Goal: Transaction & Acquisition: Purchase product/service

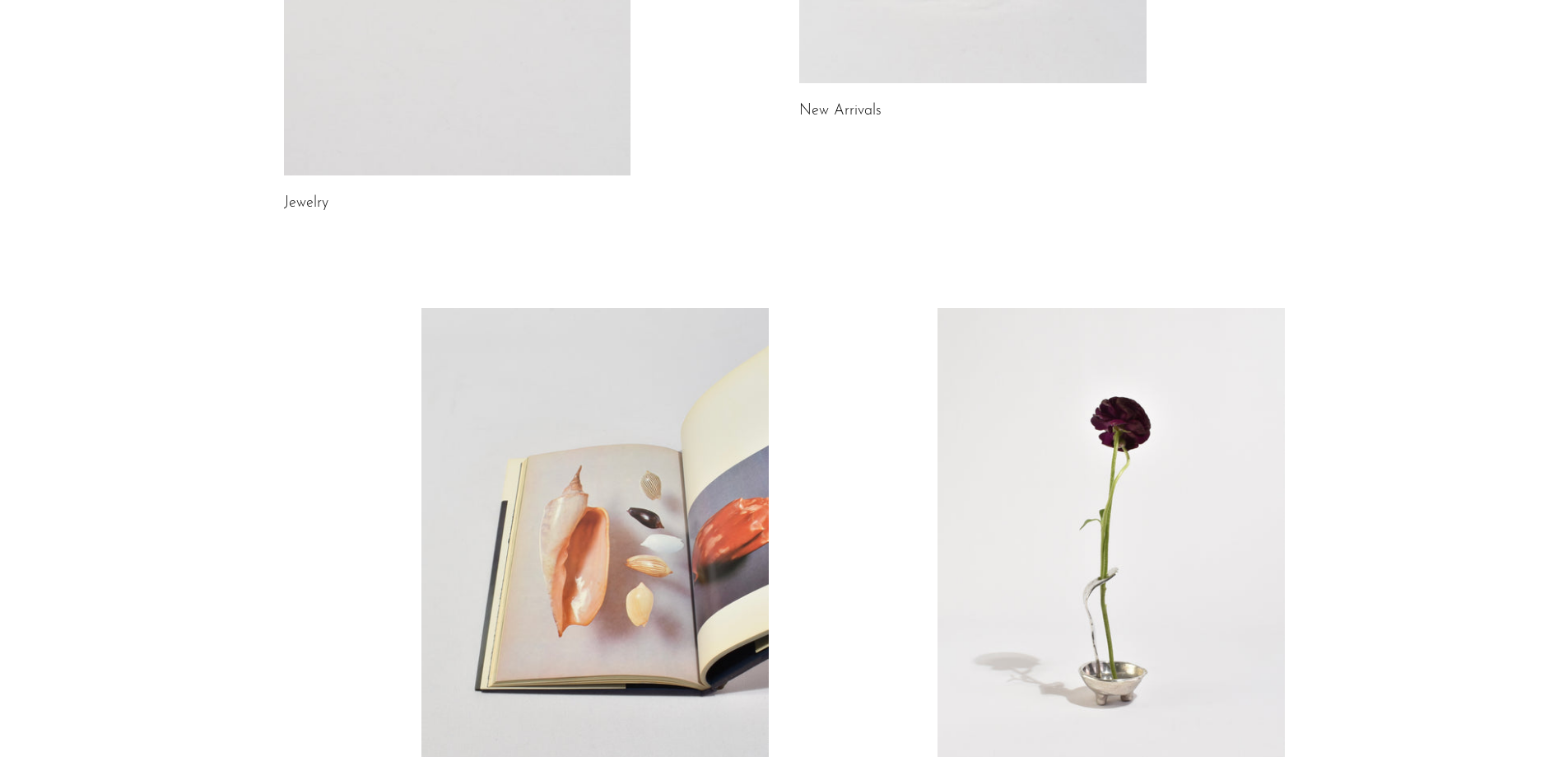
scroll to position [845, 0]
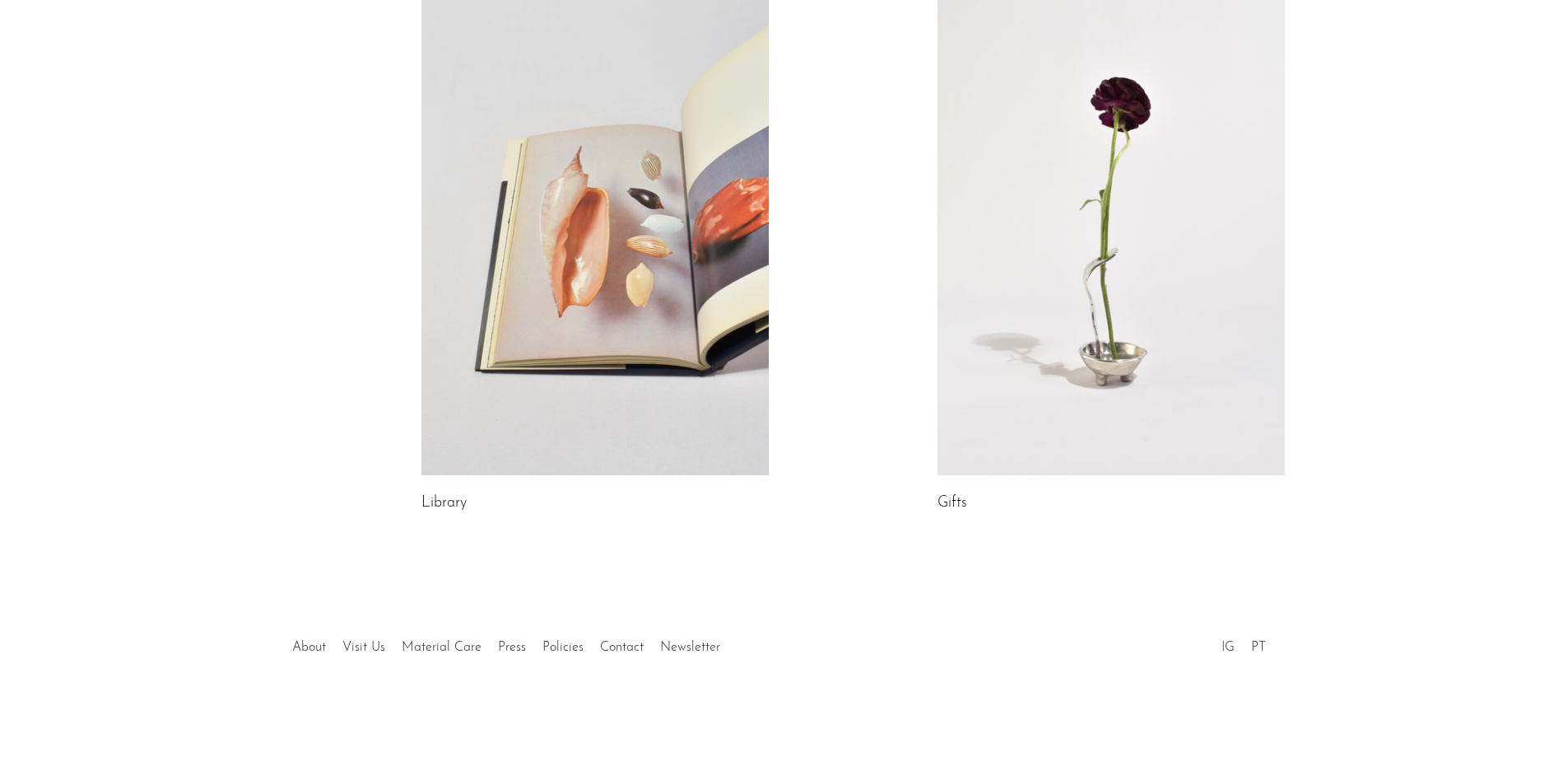
click at [604, 389] on link at bounding box center [595, 232] width 347 height 486
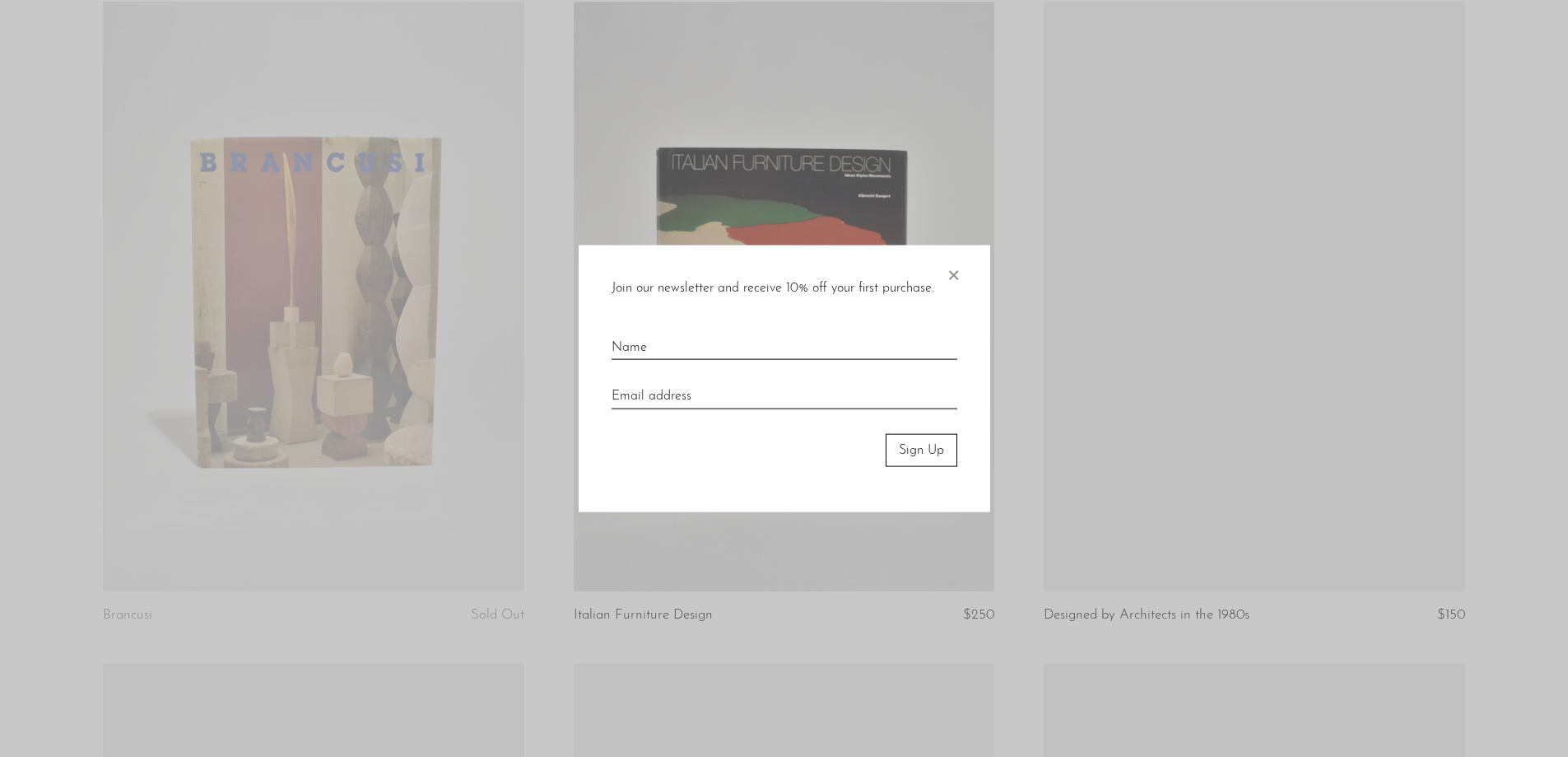
scroll to position [1482, 0]
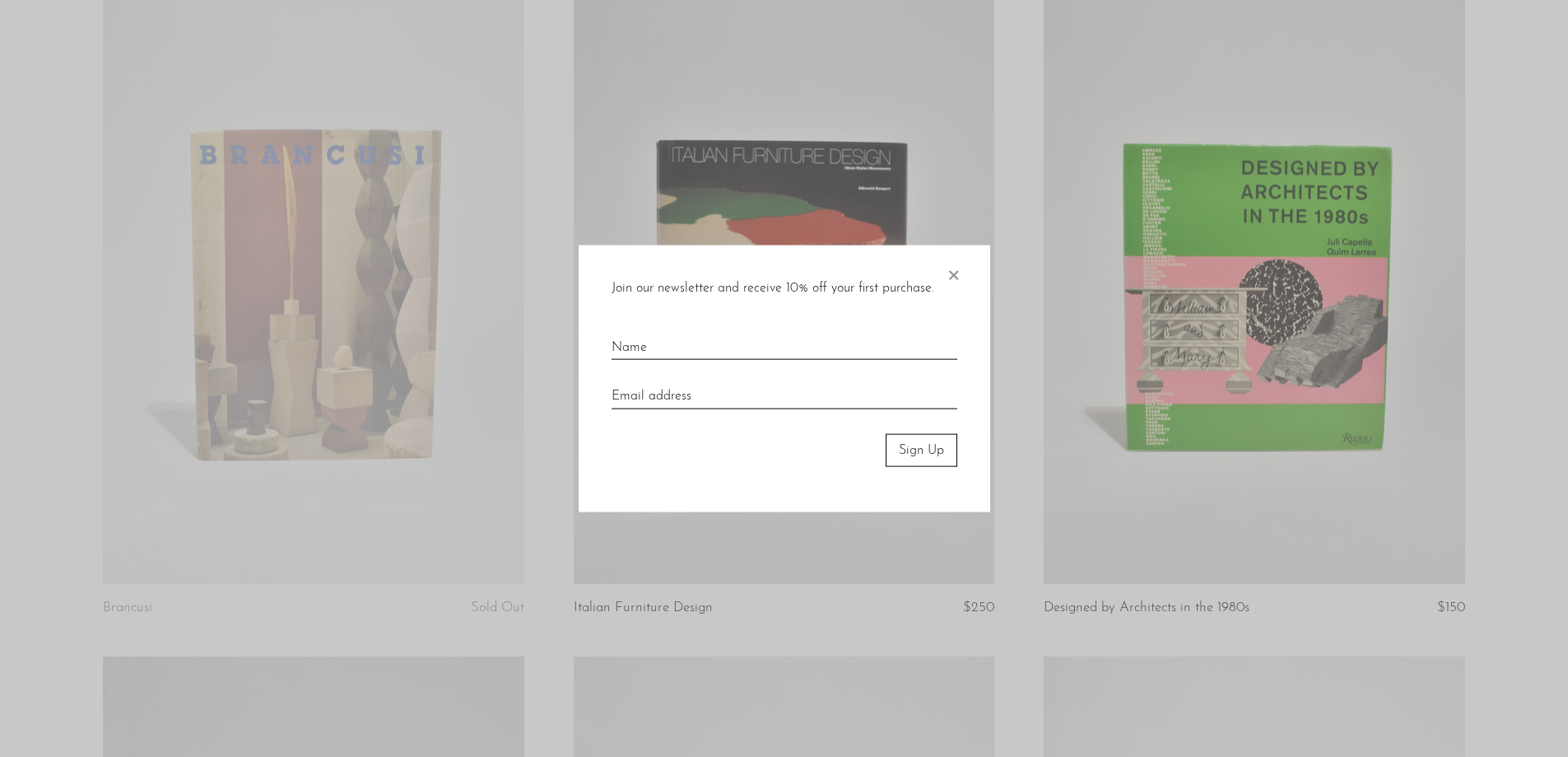
click at [955, 271] on span "×" at bounding box center [952, 270] width 16 height 52
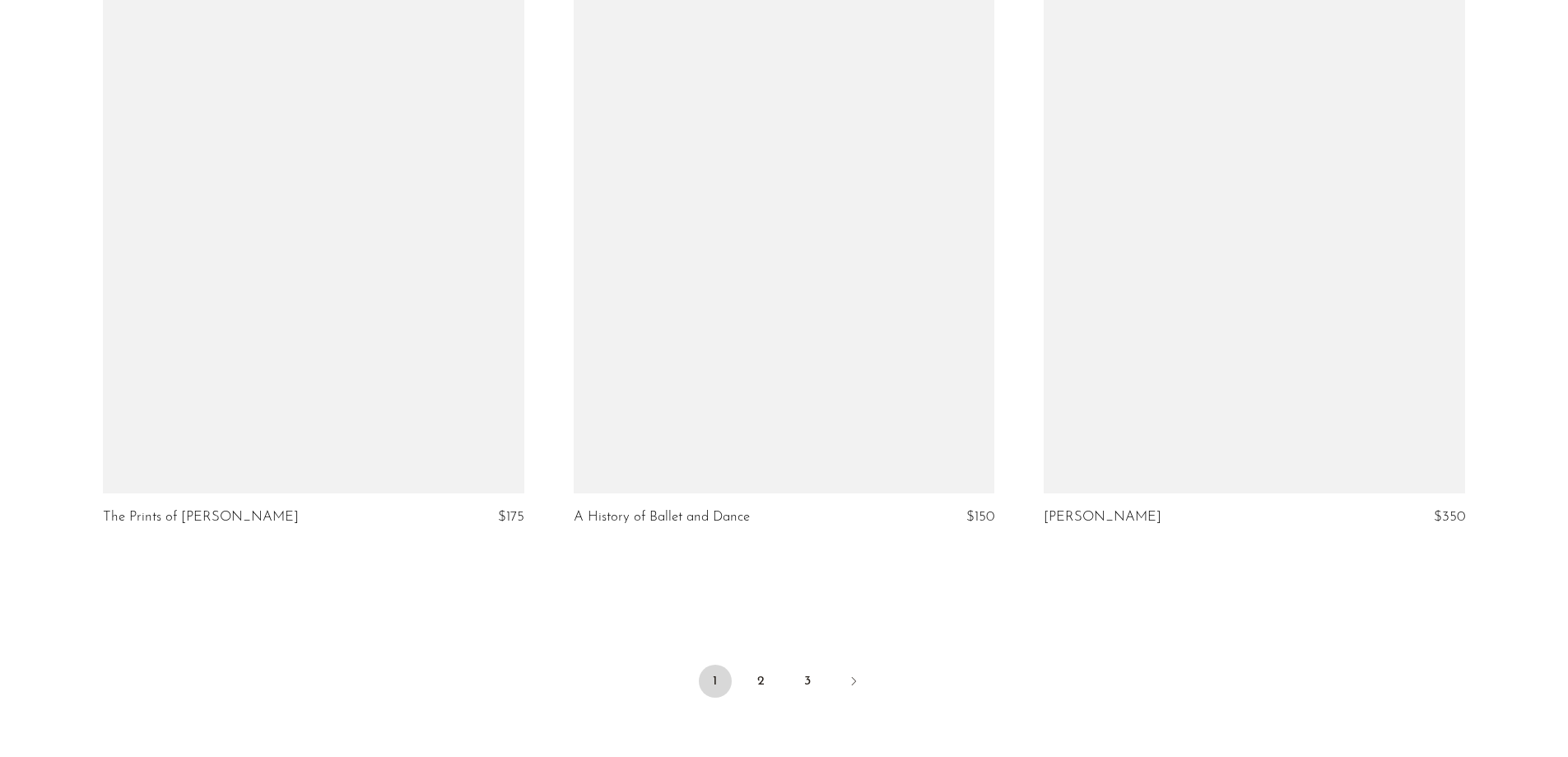
scroll to position [7725, 0]
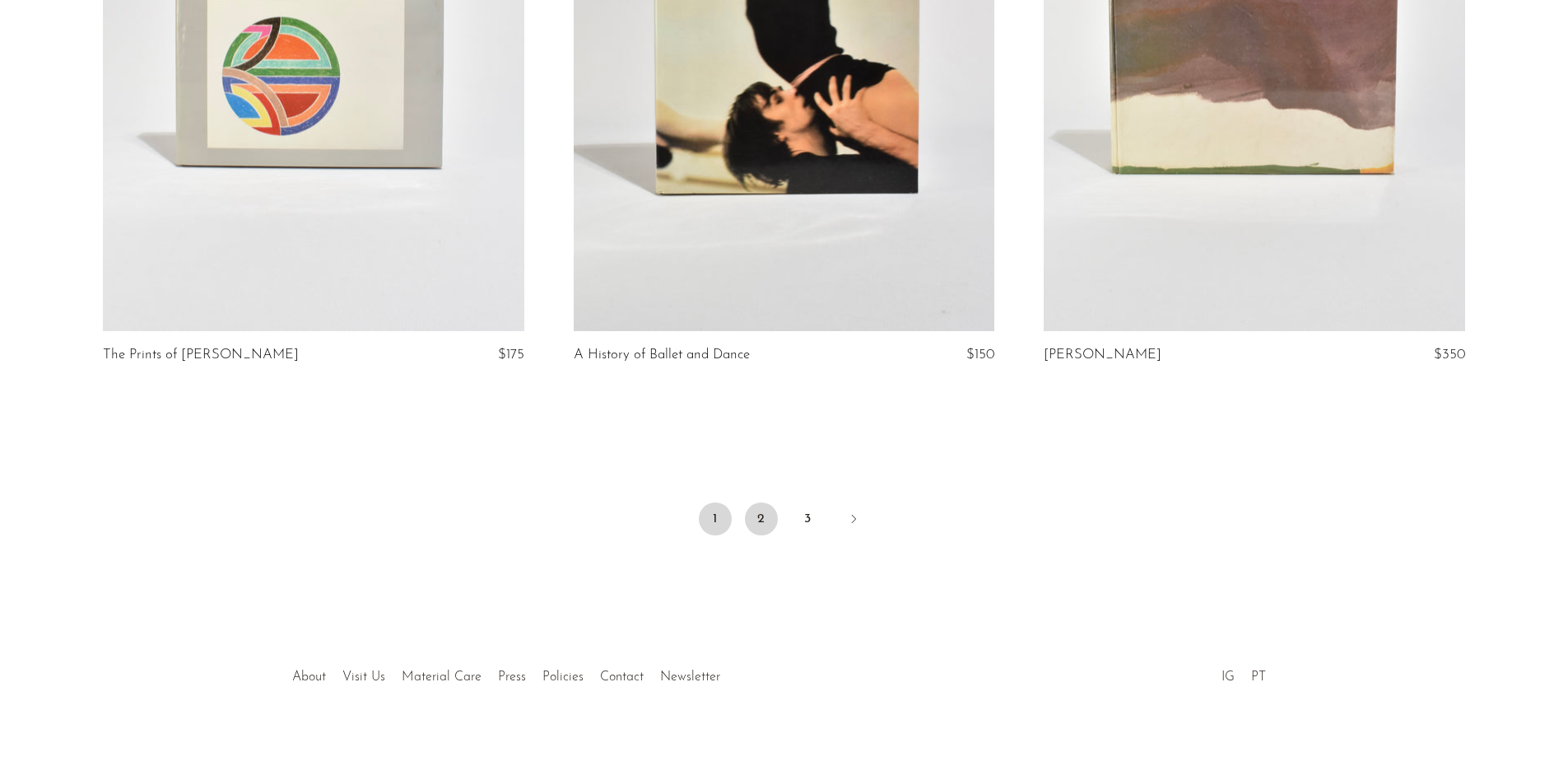
click at [757, 502] on link "2" at bounding box center [761, 519] width 33 height 33
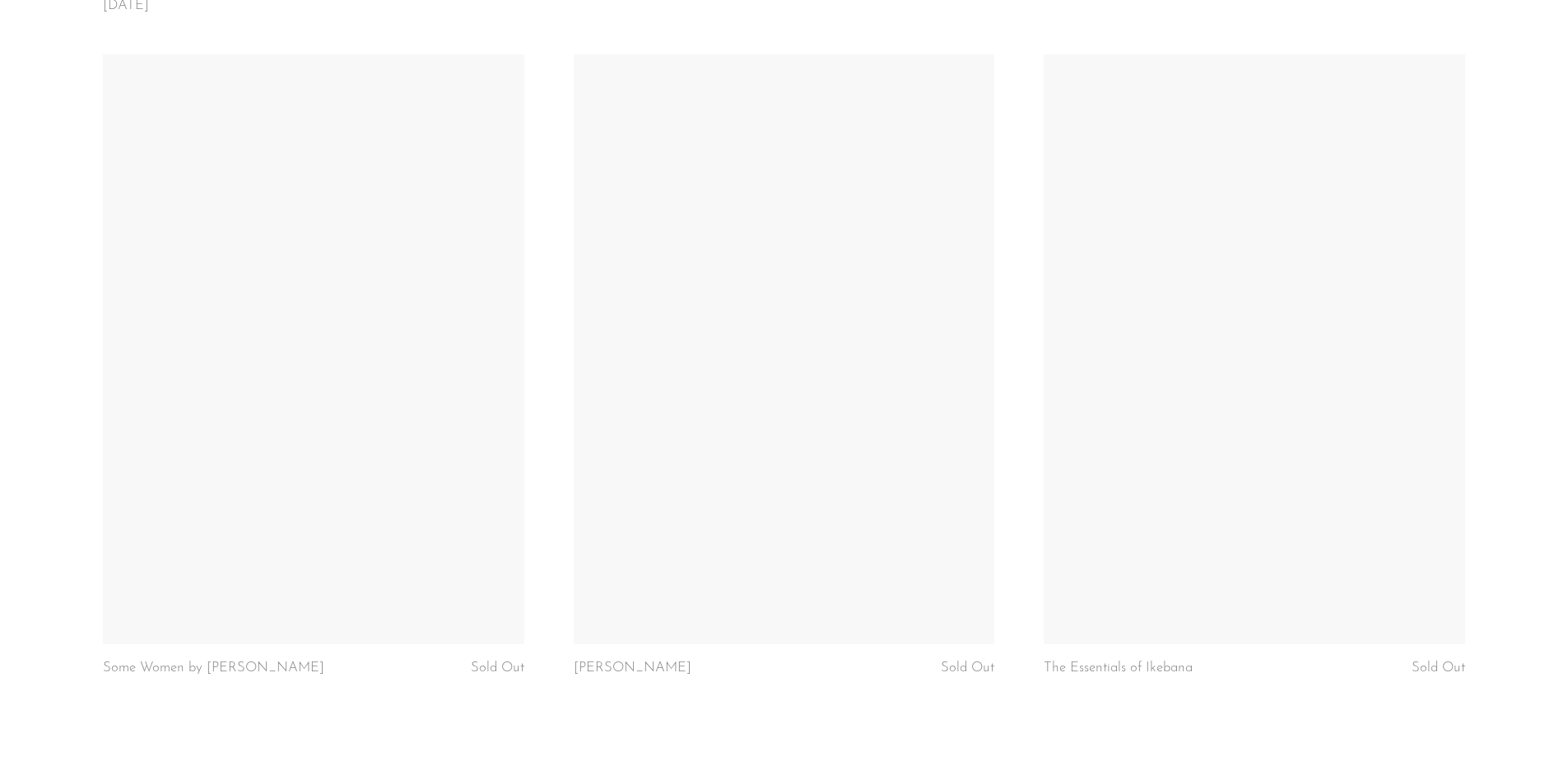
scroll to position [7797, 0]
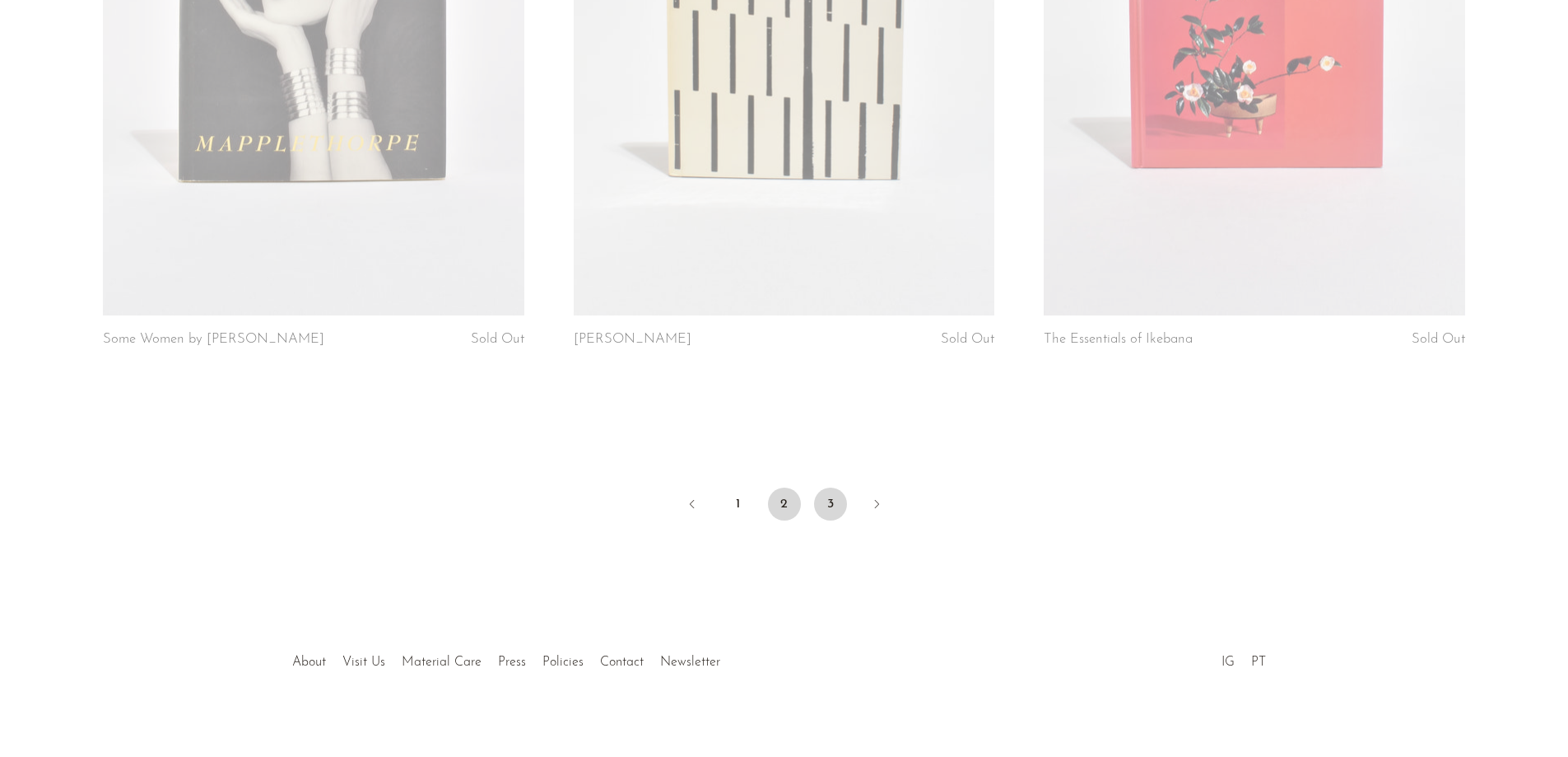
click at [829, 487] on link "3" at bounding box center [830, 503] width 33 height 33
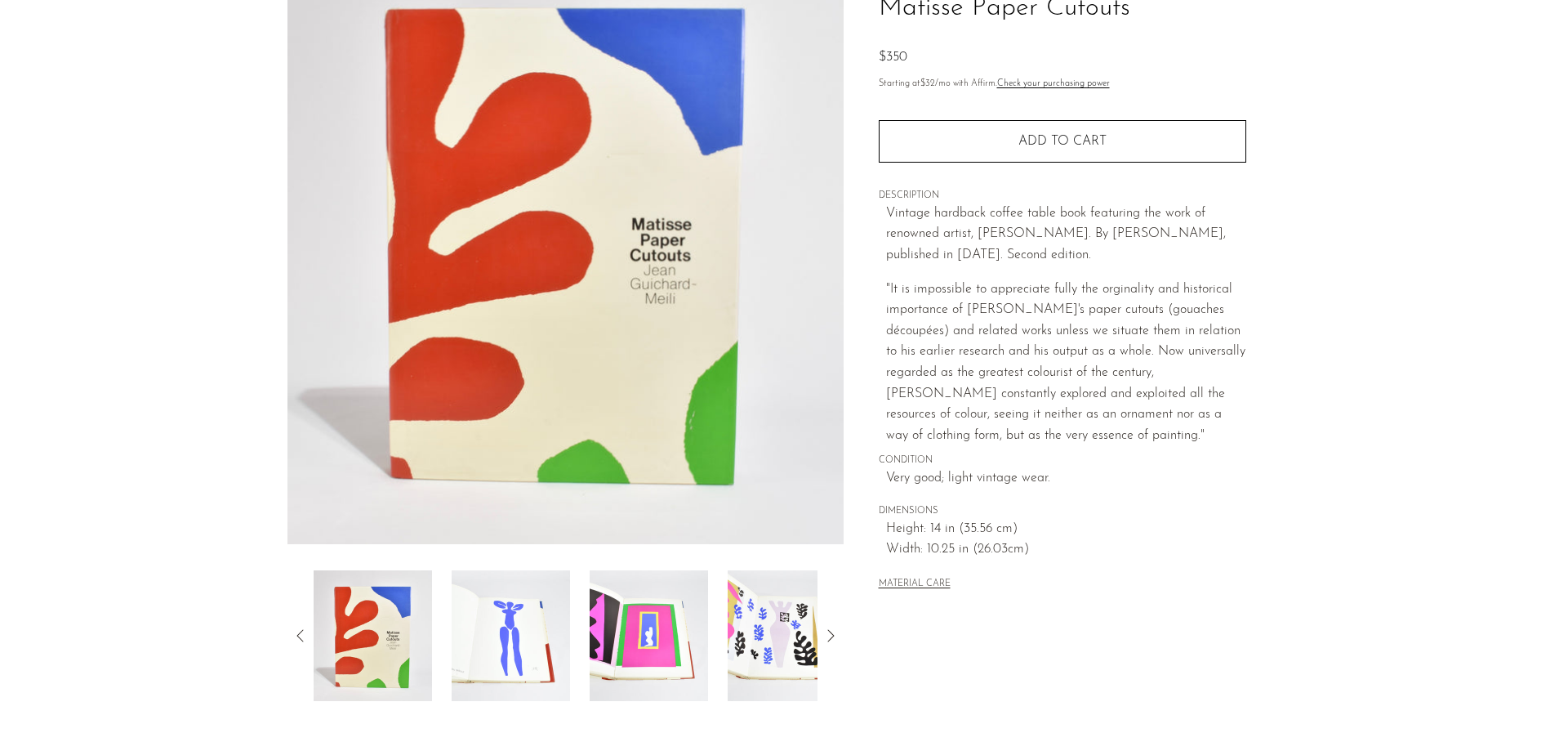
scroll to position [313, 0]
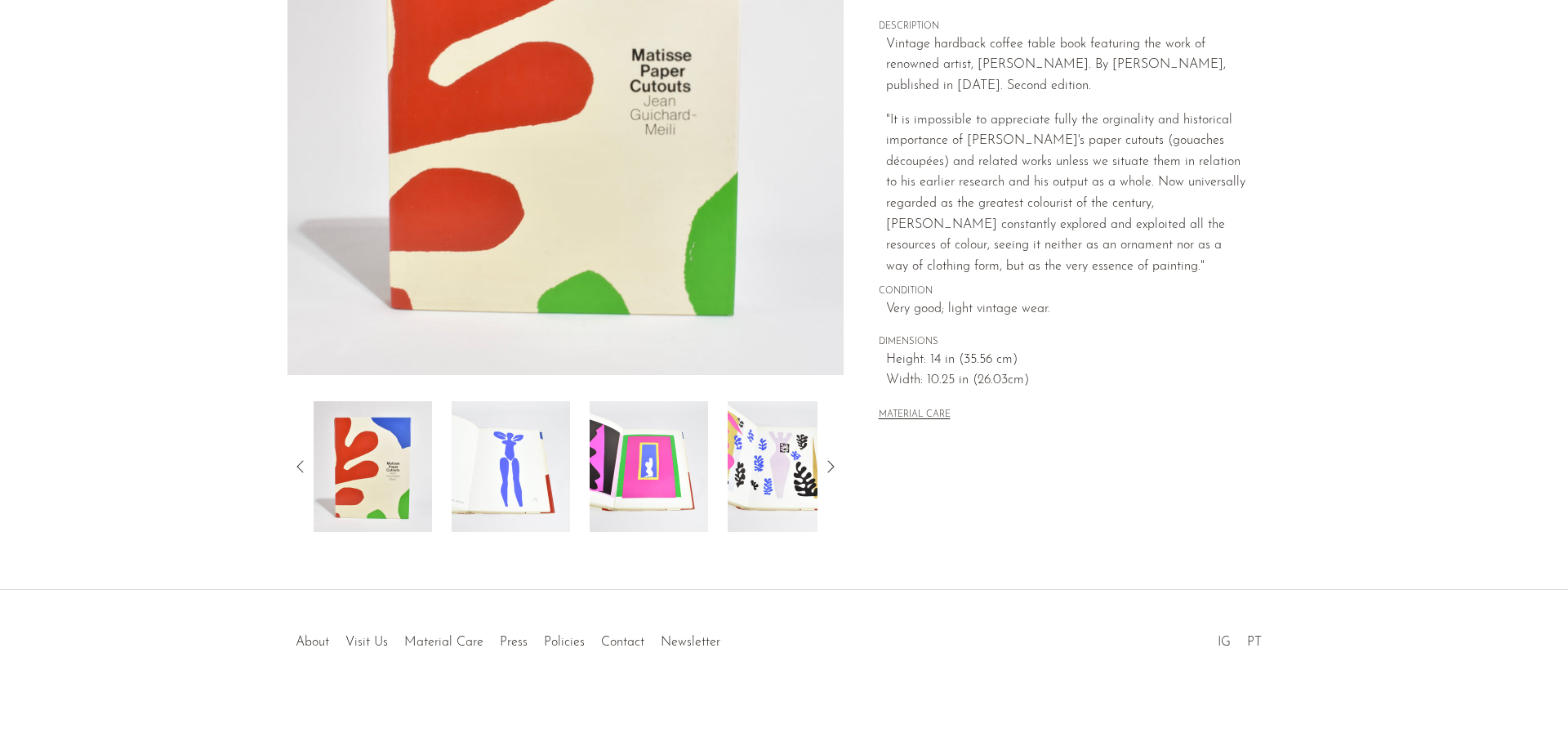
click at [533, 460] on img at bounding box center [511, 466] width 118 height 131
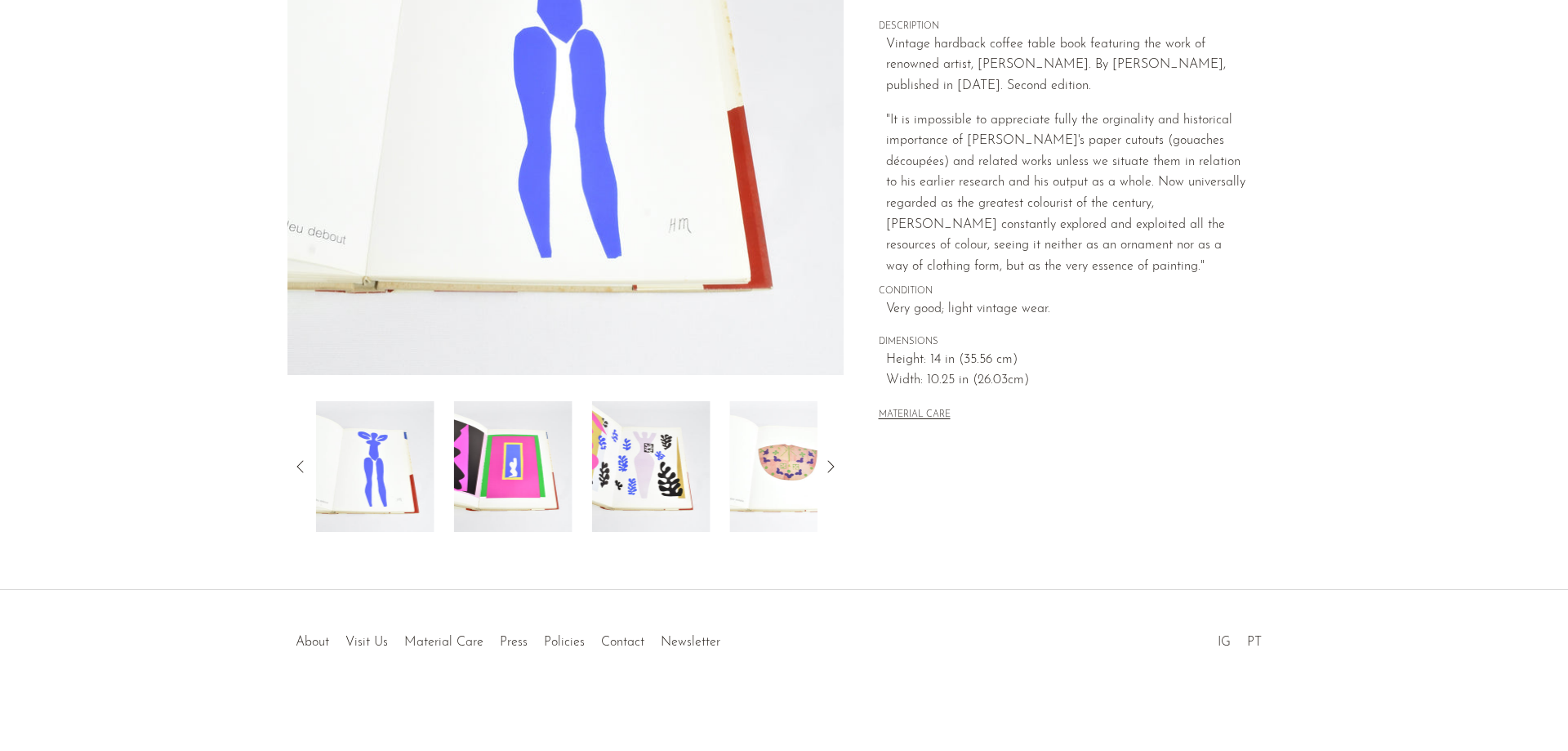
click at [617, 488] on img at bounding box center [651, 466] width 118 height 131
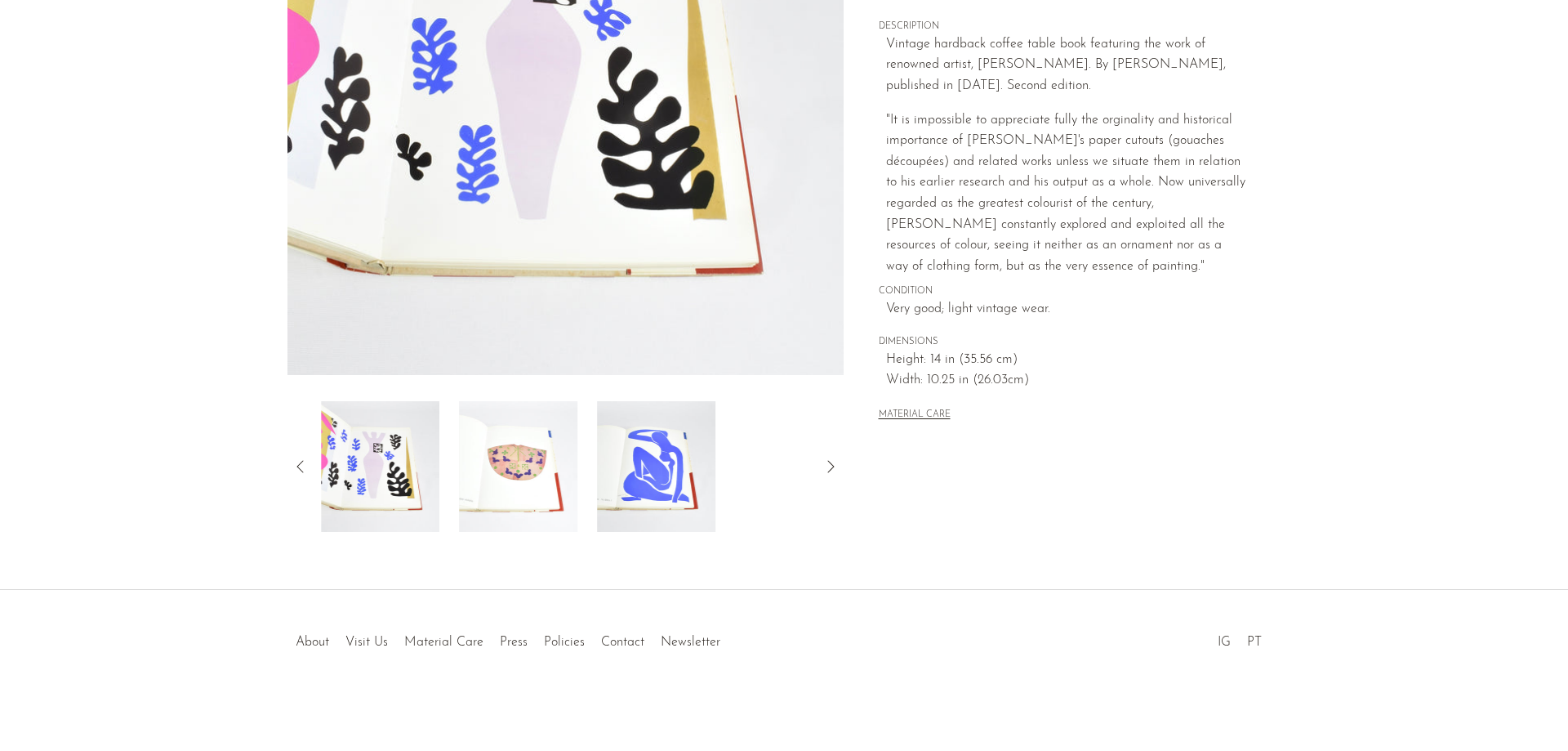
click at [655, 487] on img at bounding box center [655, 466] width 118 height 131
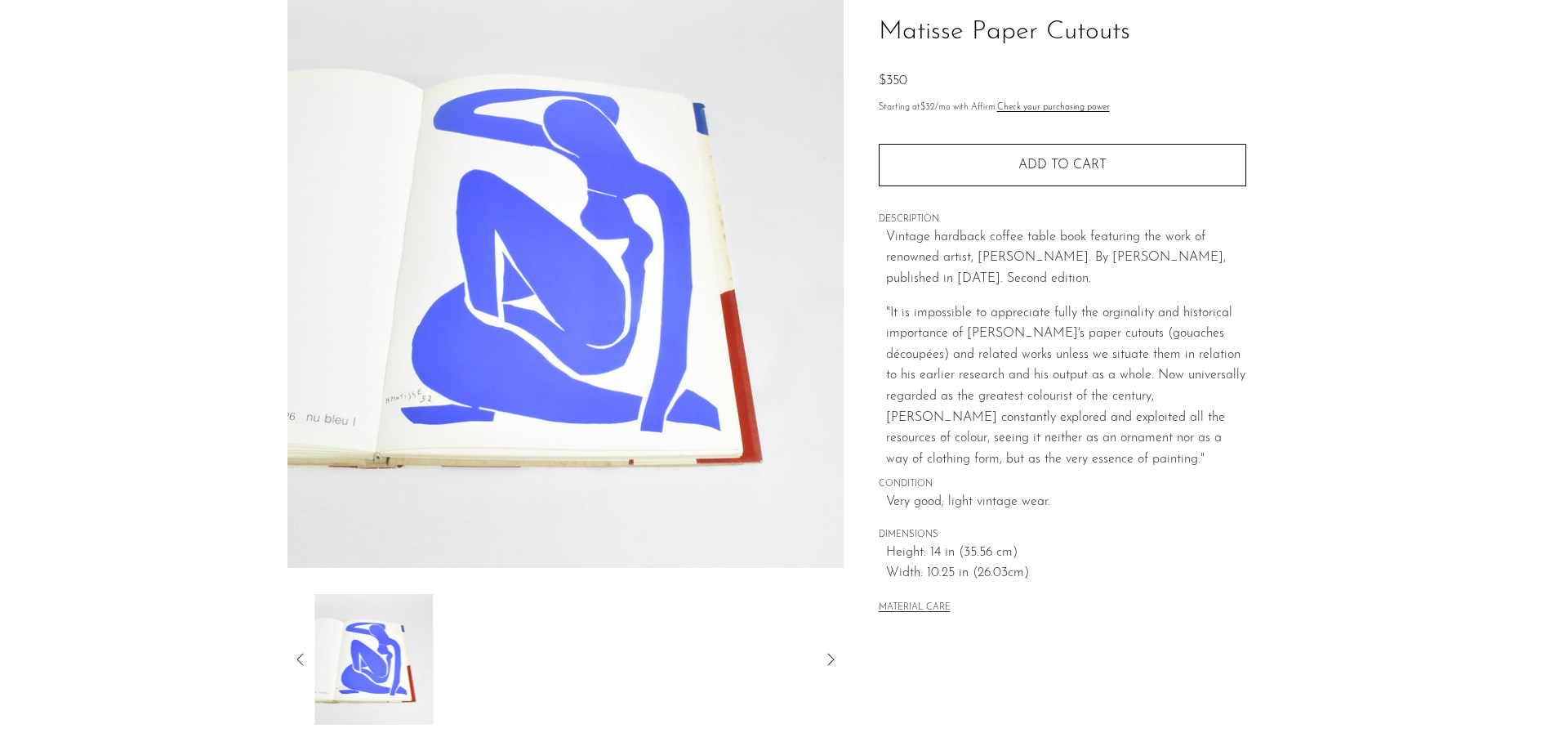
scroll to position [0, 0]
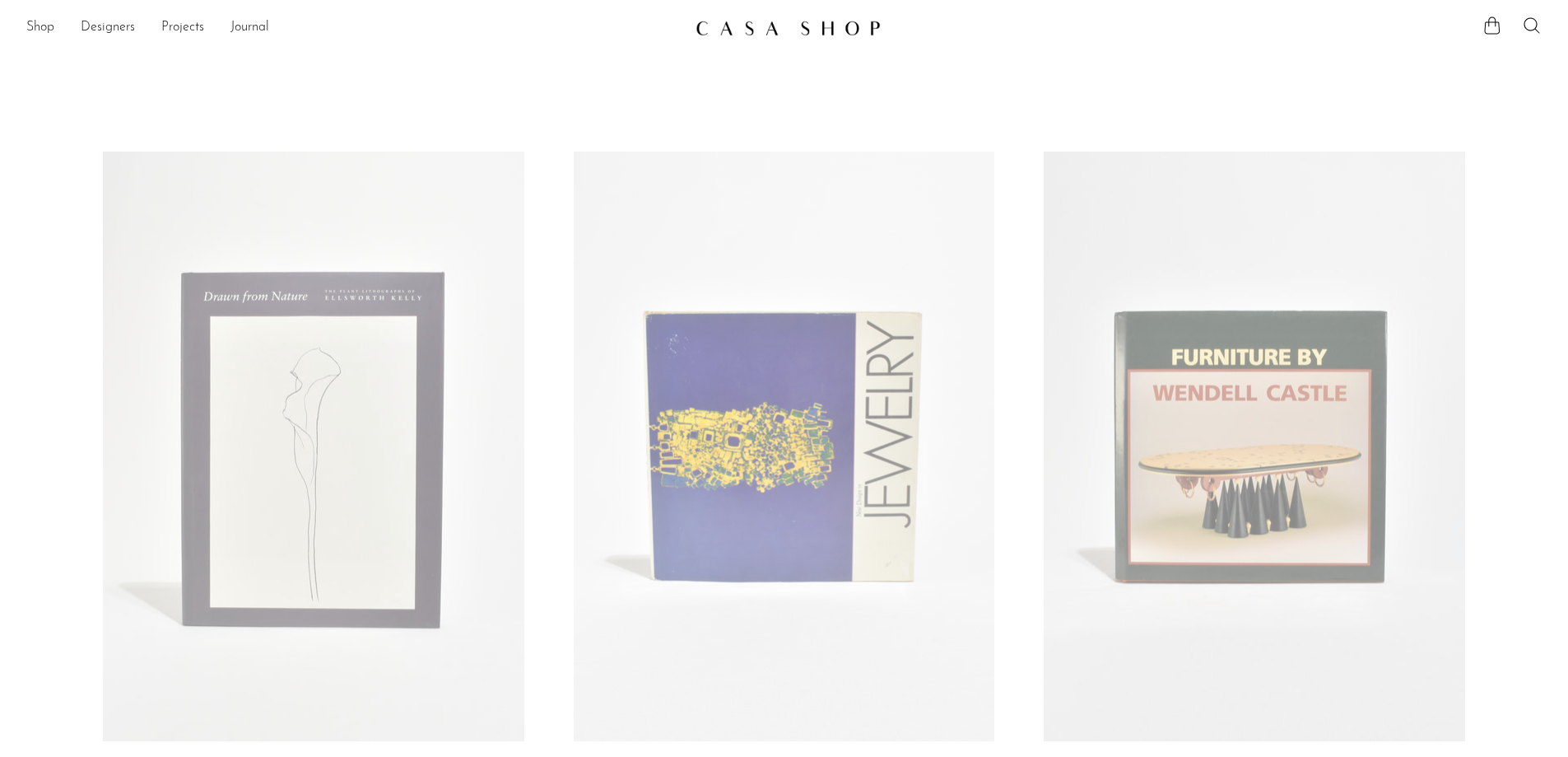
scroll to position [659, 0]
